Goal: Task Accomplishment & Management: Use online tool/utility

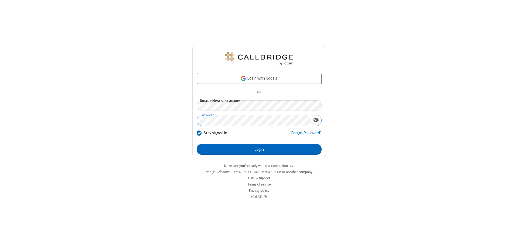
click at [259, 149] on button "Login" at bounding box center [259, 149] width 125 height 11
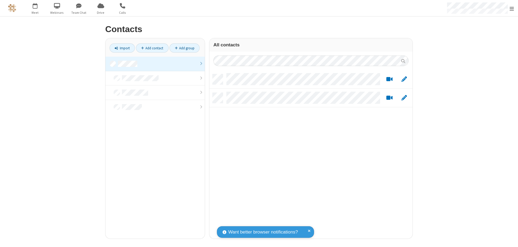
click at [155, 64] on link at bounding box center [154, 64] width 99 height 15
click at [122, 48] on link "Import" at bounding box center [121, 47] width 25 height 9
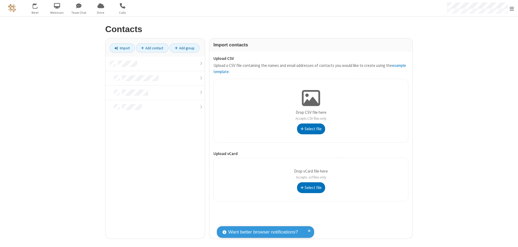
type input "C:\fakepath\address_book_contacts.csv"
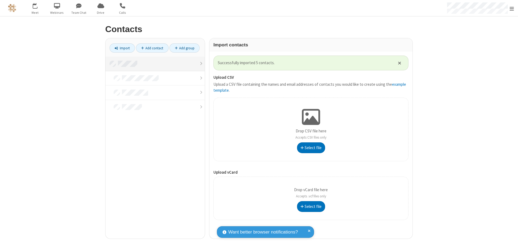
click at [155, 64] on link at bounding box center [154, 64] width 99 height 15
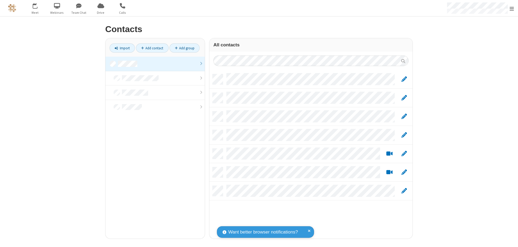
scroll to position [164, 199]
